Goal: Task Accomplishment & Management: Use online tool/utility

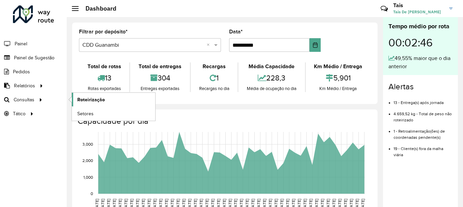
click at [80, 100] on span "Roteirização" at bounding box center [91, 99] width 28 height 7
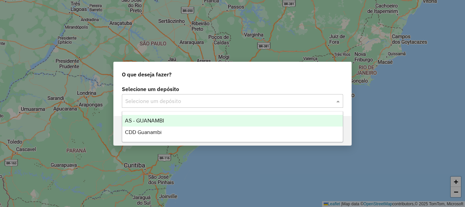
click at [201, 99] on input "text" at bounding box center [225, 101] width 201 height 8
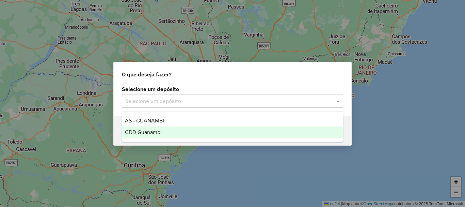
click at [148, 130] on span "CDD Guanambi" at bounding box center [143, 132] width 37 height 6
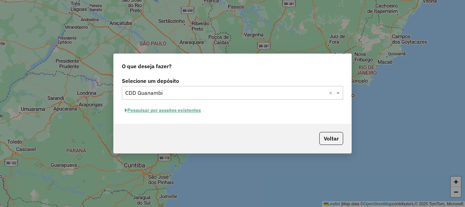
click at [190, 107] on button "Pesquisar por sessões existentes" at bounding box center [163, 110] width 82 height 11
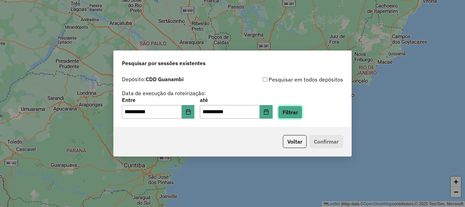
click at [302, 115] on button "Filtrar" at bounding box center [290, 111] width 24 height 13
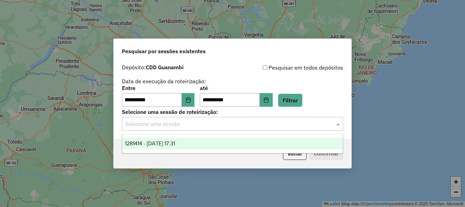
click at [141, 127] on input "text" at bounding box center [225, 124] width 201 height 8
click at [152, 141] on span "1281414 - [DATE] 17:31" at bounding box center [150, 143] width 50 height 6
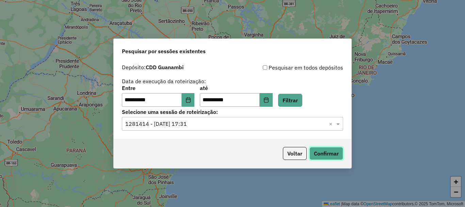
click at [330, 153] on button "Confirmar" at bounding box center [326, 153] width 34 height 13
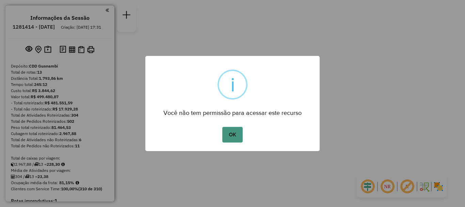
drag, startPoint x: 236, startPoint y: 134, endPoint x: 215, endPoint y: 133, distance: 21.1
click at [235, 134] on button "OK" at bounding box center [232, 135] width 20 height 16
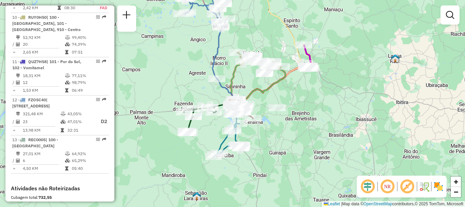
scroll to position [681, 0]
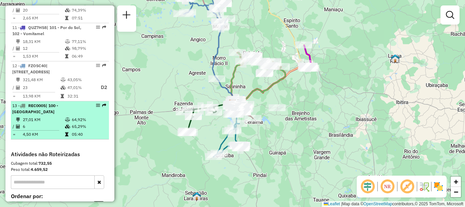
click at [47, 116] on td "27,01 KM" at bounding box center [43, 119] width 42 height 7
select select "**********"
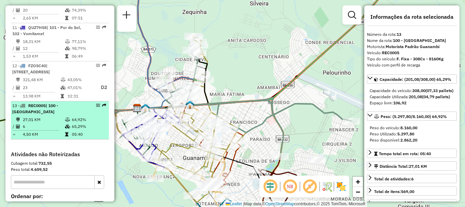
drag, startPoint x: 98, startPoint y: 86, endPoint x: 95, endPoint y: 88, distance: 3.9
click at [95, 102] on div "13 - REC0005 | 100 - Novo Horizonte" at bounding box center [59, 108] width 95 height 12
click at [96, 103] on em at bounding box center [98, 105] width 4 height 4
click at [97, 103] on em at bounding box center [98, 105] width 4 height 4
click at [98, 103] on div at bounding box center [96, 105] width 20 height 4
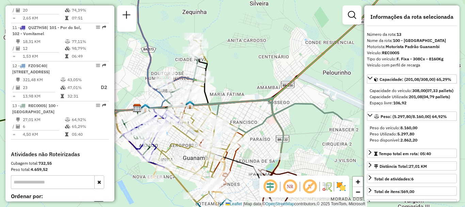
drag, startPoint x: 98, startPoint y: 87, endPoint x: 126, endPoint y: 62, distance: 37.6
click at [133, 62] on div "Janela de atendimento Grade de atendimento Capacidade Transportadoras Veículos …" at bounding box center [232, 103] width 465 height 207
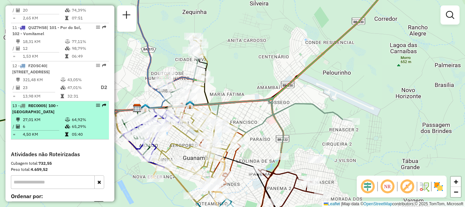
select select "**********"
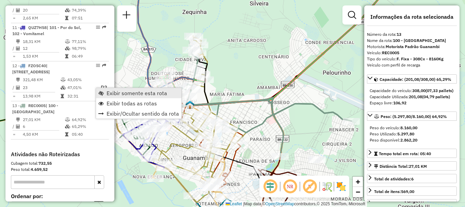
click at [106, 94] on link "Exibir somente esta rota" at bounding box center [138, 93] width 85 height 10
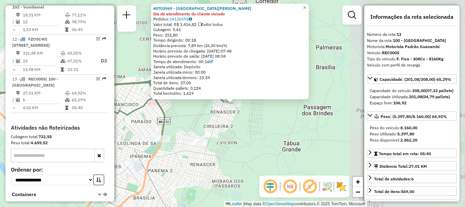
scroll to position [719, 0]
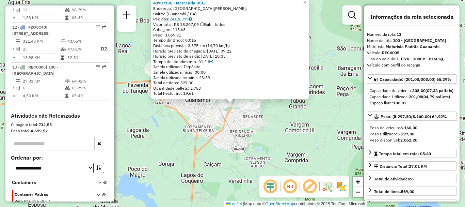
click at [231, 157] on div "40707136 - Mercearia DCG Endereço: Avenida Prefeito José Neves Teixeira, Bairro…" at bounding box center [232, 103] width 465 height 207
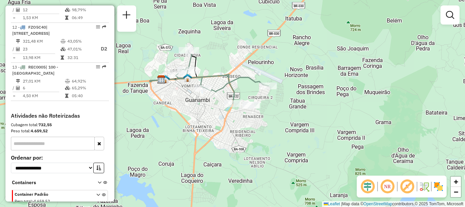
click at [205, 94] on div "Janela de atendimento Grade de atendimento Capacidade Transportadoras Veículos …" at bounding box center [232, 103] width 465 height 207
click at [206, 94] on div "Janela de atendimento Grade de atendimento Capacidade Transportadoras Veículos …" at bounding box center [232, 103] width 465 height 207
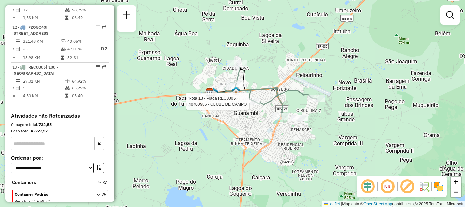
select select "**********"
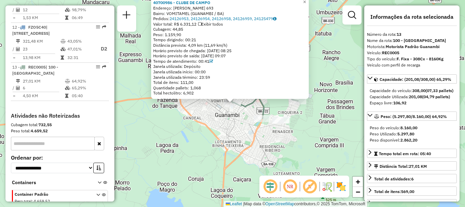
click at [252, 103] on icon at bounding box center [251, 91] width 93 height 53
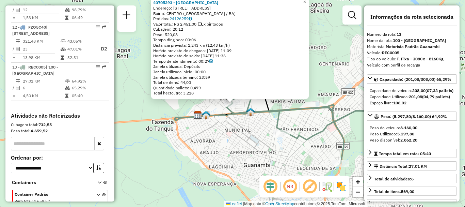
click at [220, 126] on div "40705393 - BAR DO DAMI Endereço: RUA 19 NUMERO 59 BAIRRO BNH 59 Bairro: CENTRO …" at bounding box center [232, 103] width 465 height 207
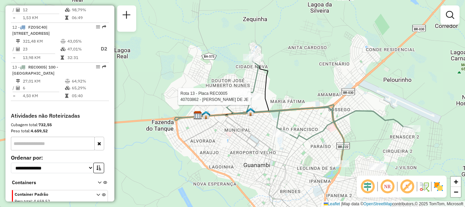
select select "**********"
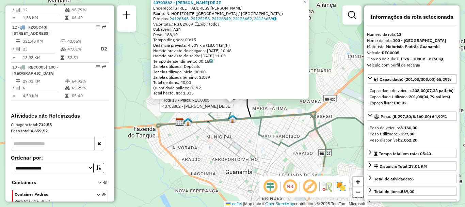
click at [230, 107] on div at bounding box center [232, 103] width 20 height 7
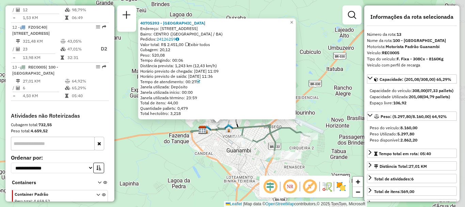
drag, startPoint x: 277, startPoint y: 152, endPoint x: 233, endPoint y: 159, distance: 44.8
click at [233, 159] on div "40705393 - BAR DO DAMI Endereço: RUA 19 NUMERO 59 BAIRRO BNH 59 Bairro: CENTRO …" at bounding box center [232, 103] width 465 height 207
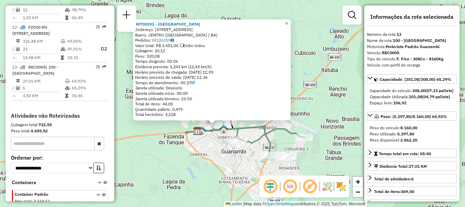
click at [291, 20] on link "×" at bounding box center [286, 23] width 8 height 8
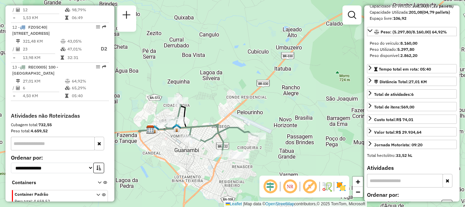
scroll to position [0, 0]
